Goal: Check status: Check status

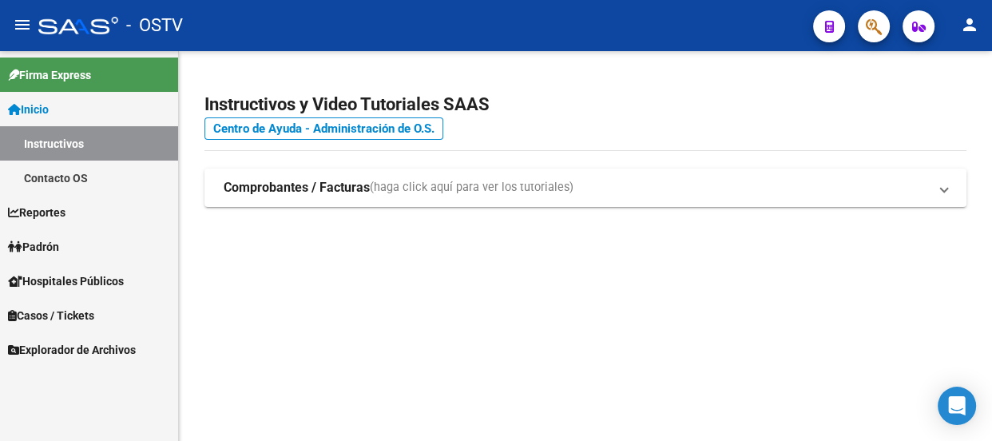
click at [887, 26] on button "button" at bounding box center [873, 26] width 32 height 32
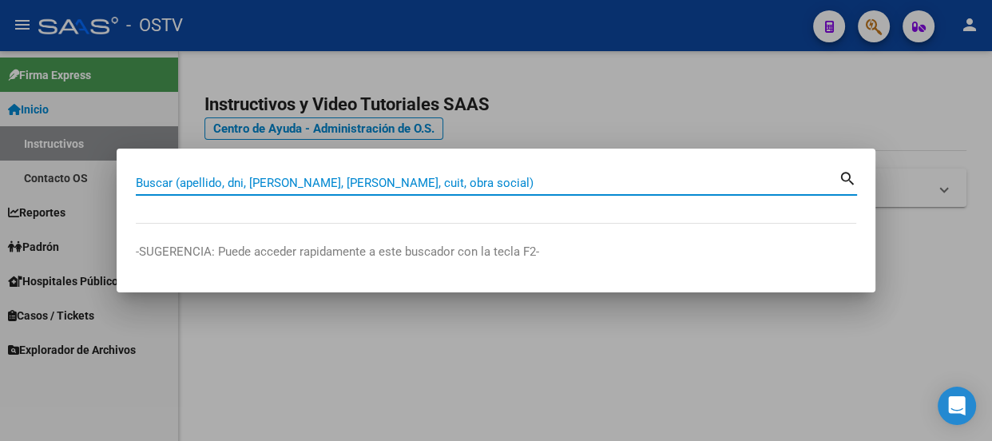
paste input "20.592.485"
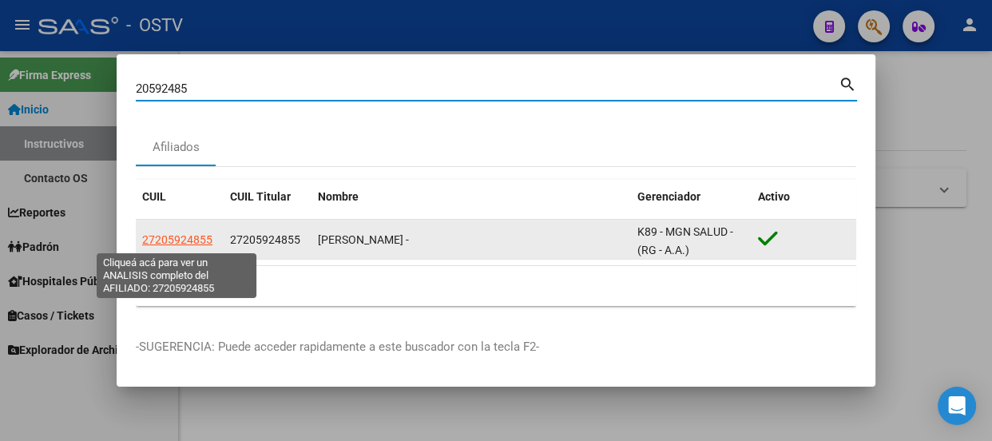
click at [190, 236] on span "27205924855" at bounding box center [177, 239] width 70 height 13
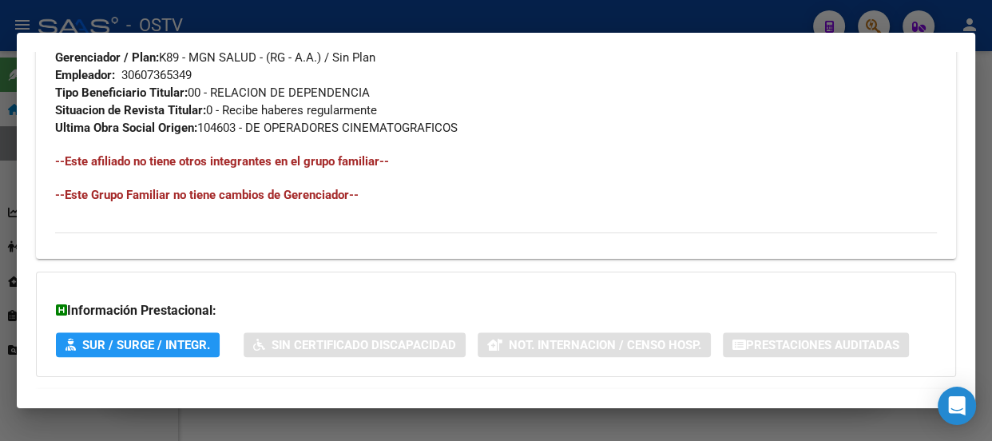
scroll to position [984, 0]
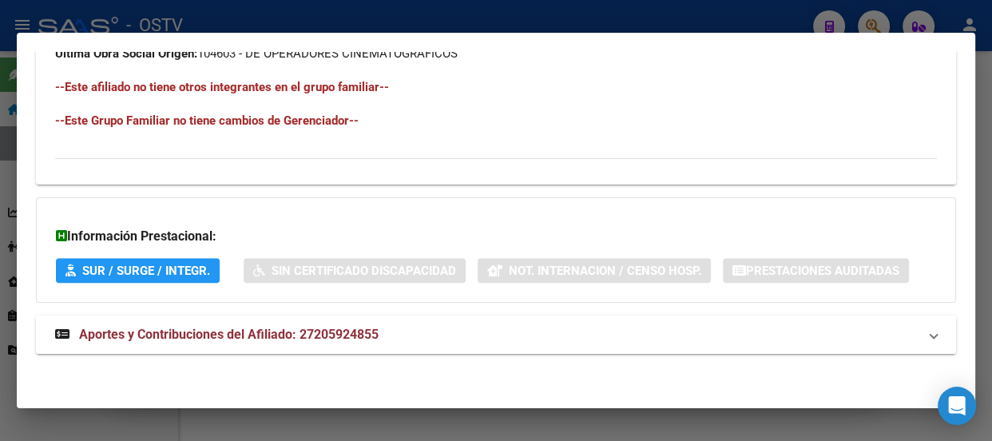
drag, startPoint x: 429, startPoint y: 307, endPoint x: 424, endPoint y: 331, distance: 24.4
click at [422, 337] on mat-panel-title "Aportes y Contribuciones del Afiliado: 27205924855" at bounding box center [486, 334] width 862 height 19
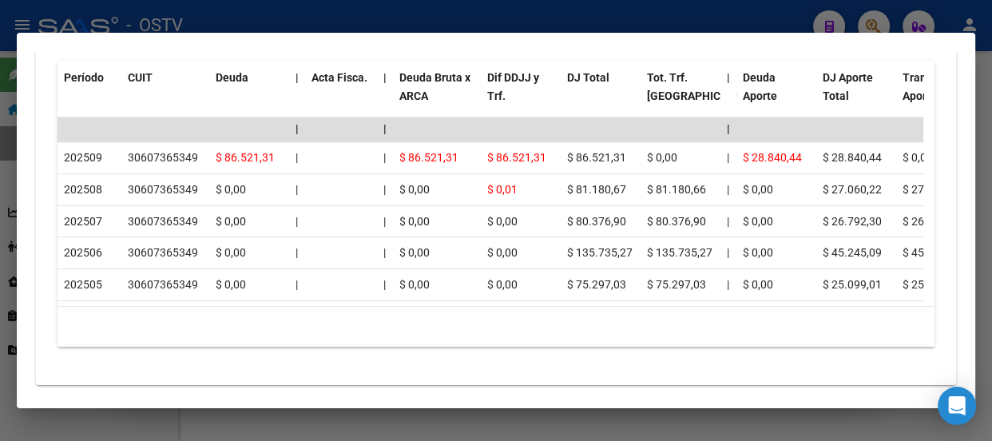
scroll to position [1593, 0]
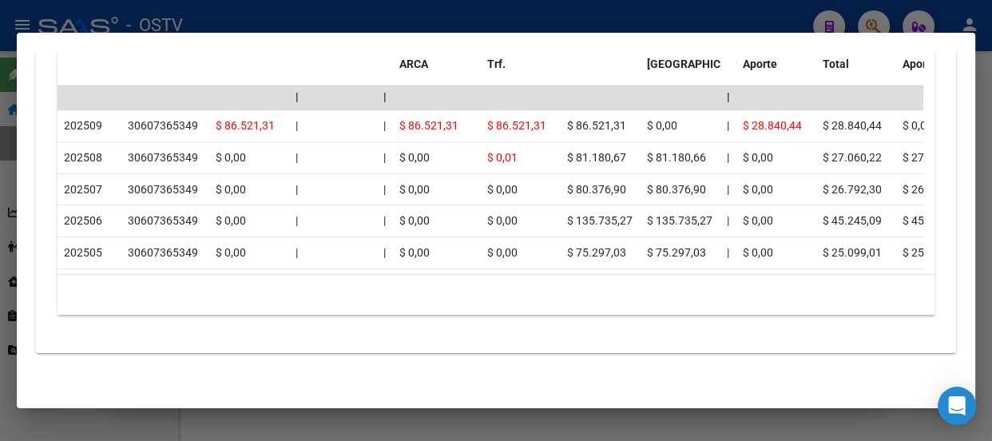
click at [315, 22] on div at bounding box center [496, 220] width 992 height 441
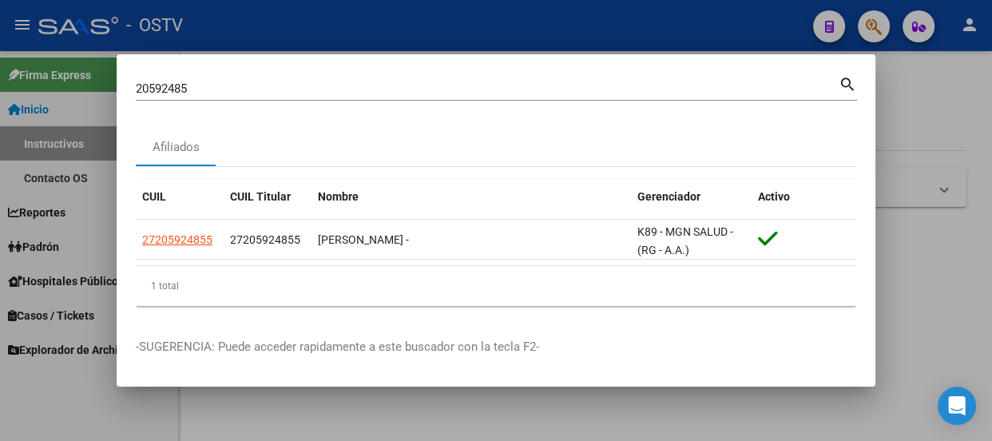
click at [279, 94] on input "20592485" at bounding box center [487, 88] width 703 height 14
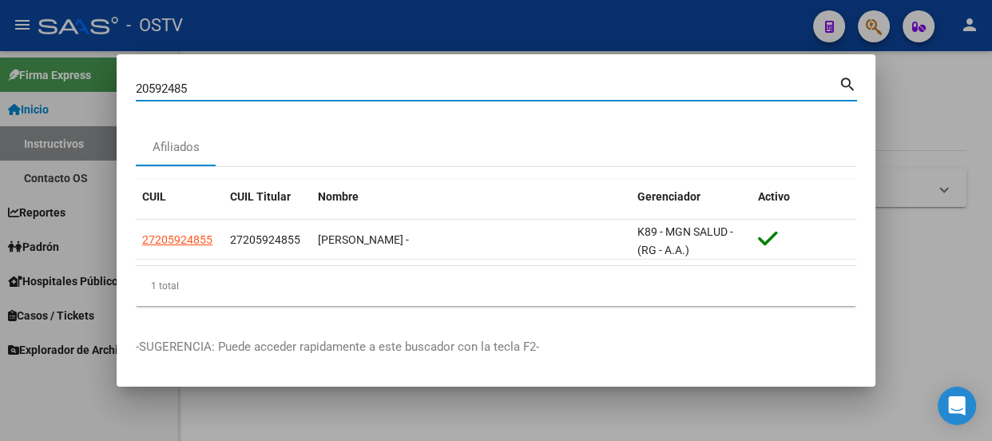
click at [279, 94] on input "20592485" at bounding box center [487, 88] width 703 height 14
paste input "40.460.329"
type input "40460329"
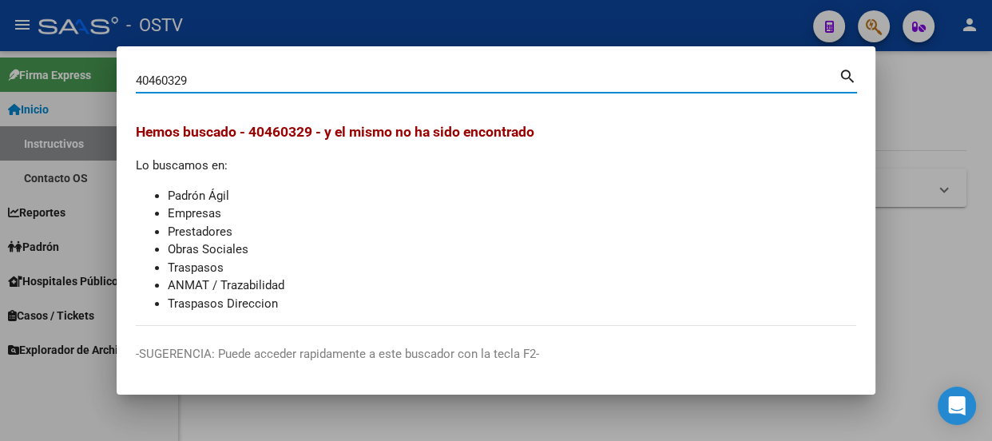
click at [161, 81] on input "40460329" at bounding box center [487, 80] width 703 height 14
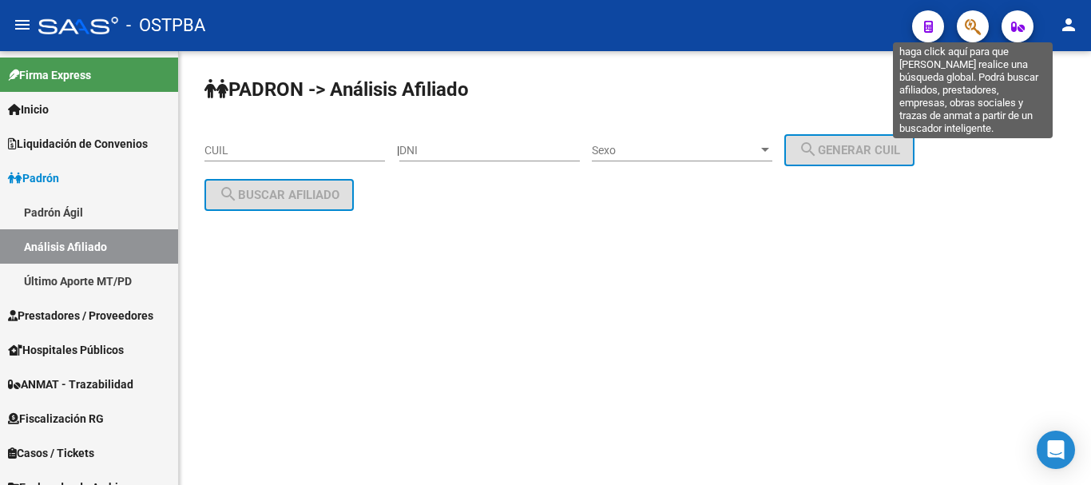
click at [968, 23] on icon "button" at bounding box center [972, 27] width 16 height 18
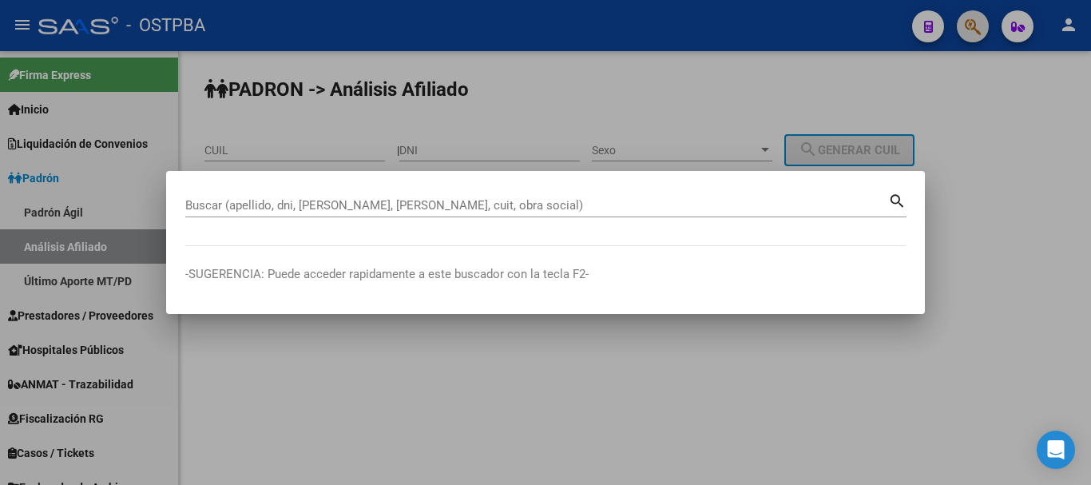
paste input "40460329"
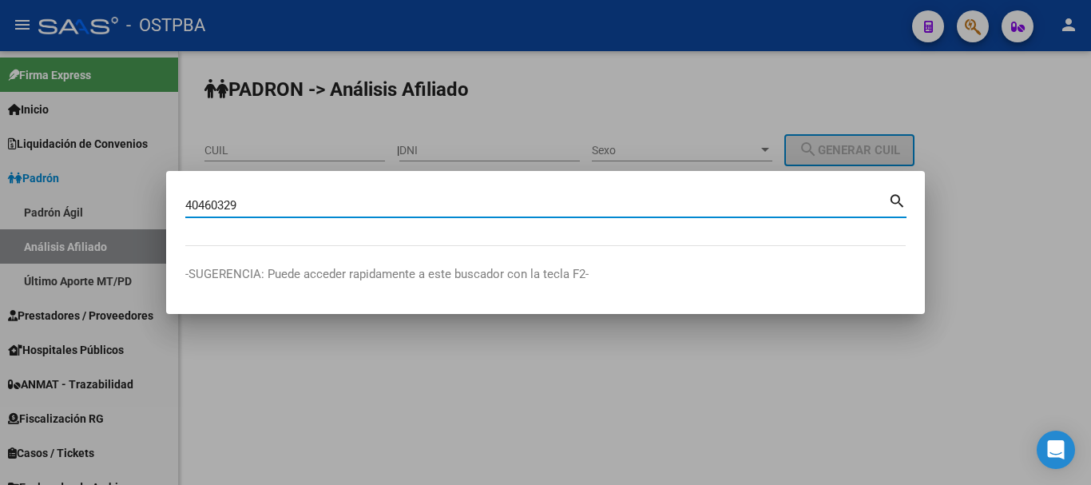
type input "40460329"
